Goal: Navigation & Orientation: Find specific page/section

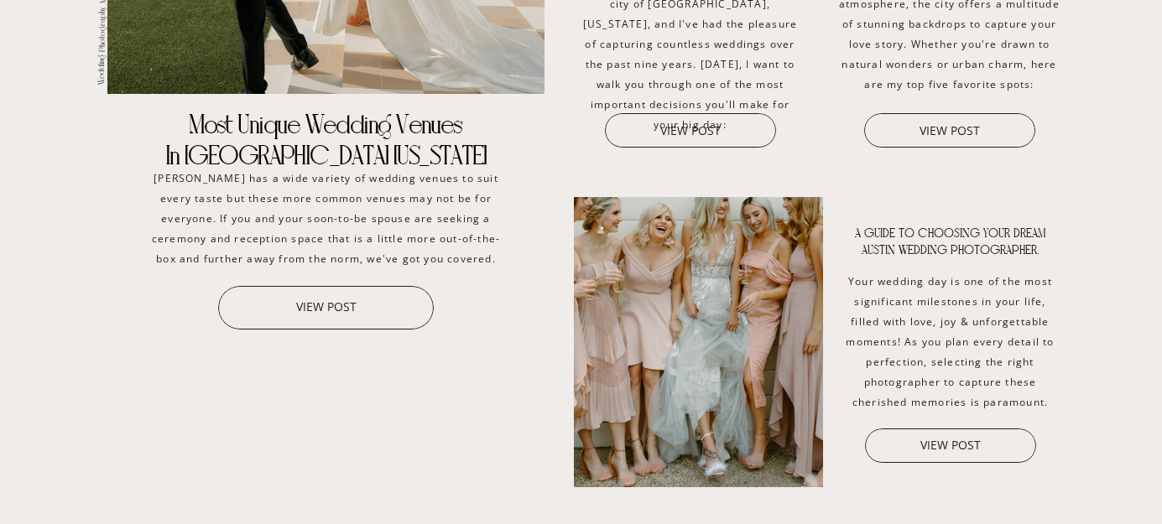
scroll to position [6379, 0]
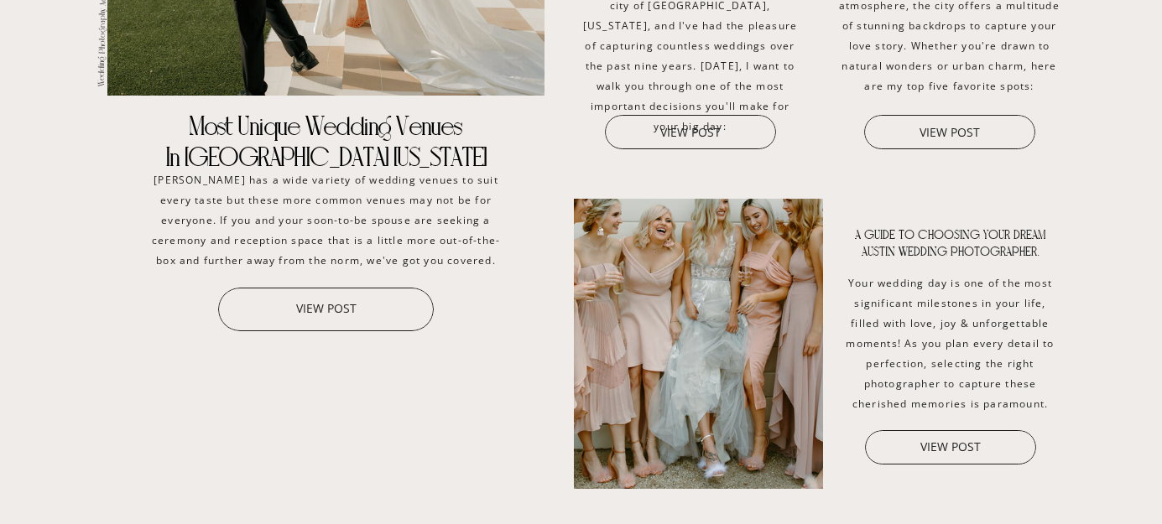
click at [335, 305] on p "VIEW POST" at bounding box center [326, 309] width 171 height 23
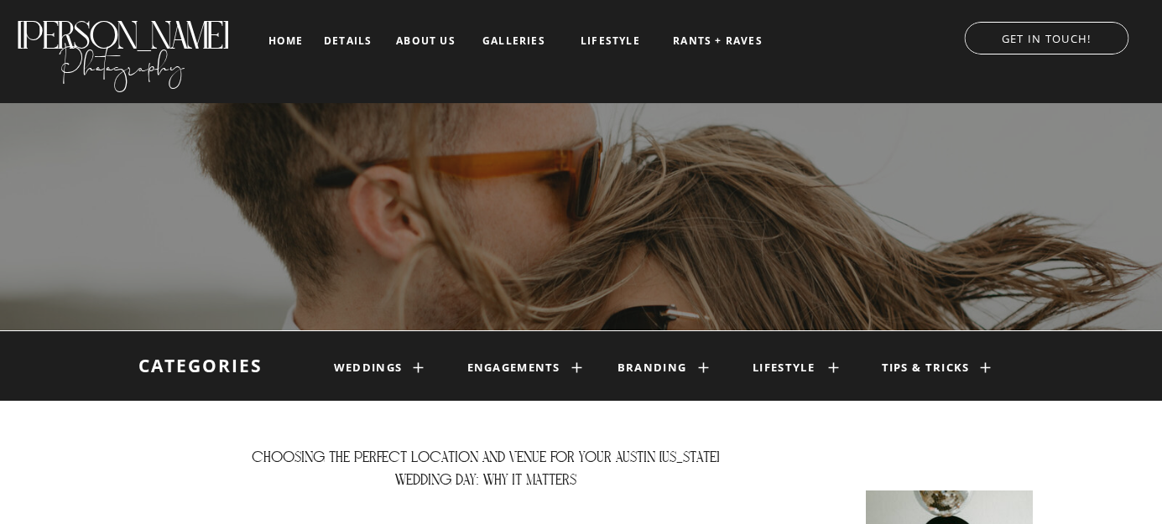
click at [356, 41] on nav "details" at bounding box center [348, 40] width 48 height 10
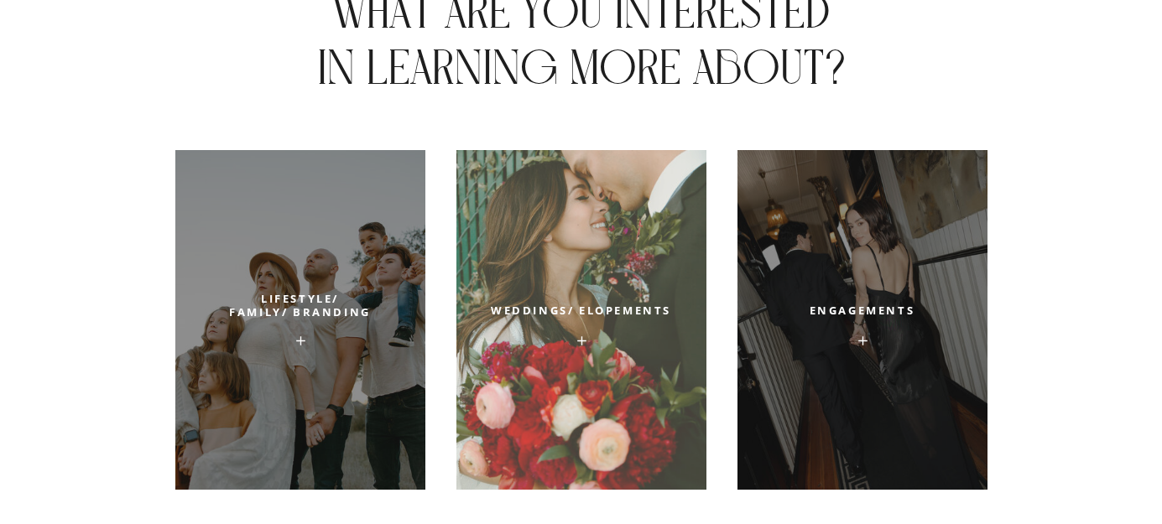
scroll to position [5758, 0]
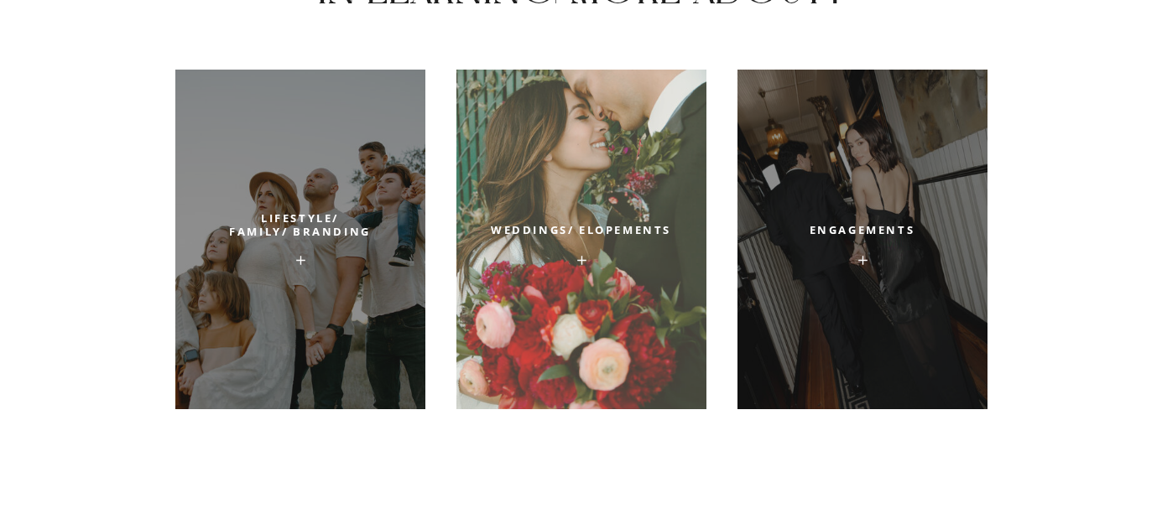
click at [548, 211] on div at bounding box center [581, 240] width 250 height 340
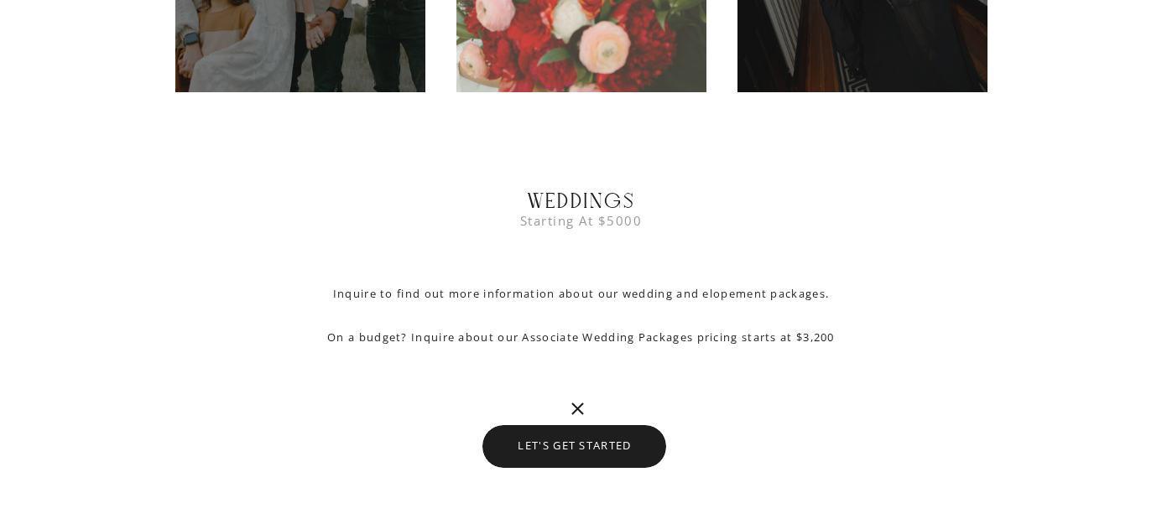
scroll to position [6082, 0]
